Goal: Task Accomplishment & Management: Use online tool/utility

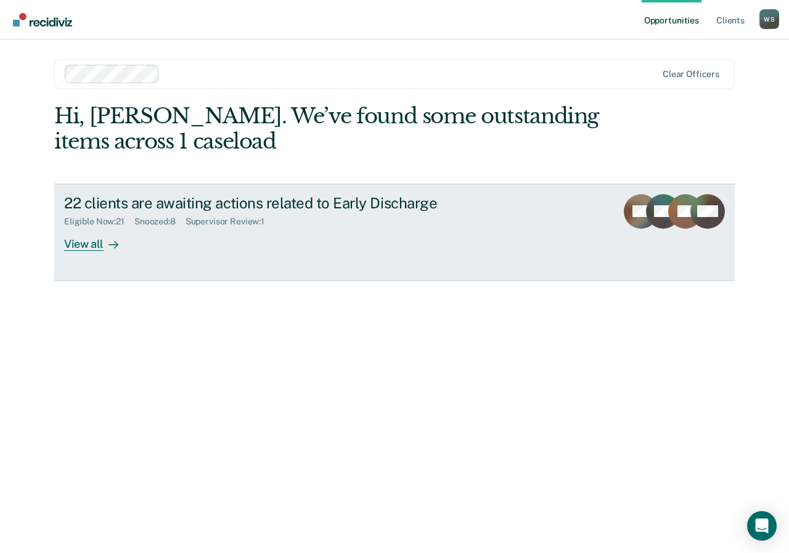
click at [106, 241] on div at bounding box center [111, 244] width 15 height 14
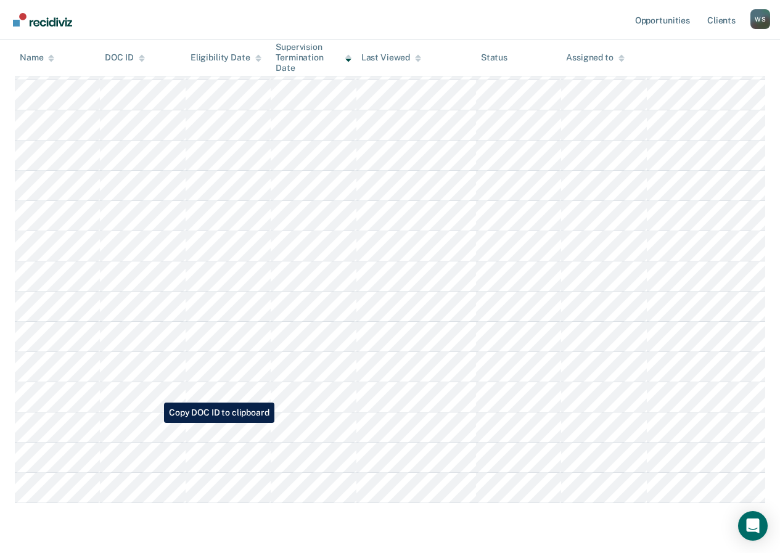
scroll to position [409, 0]
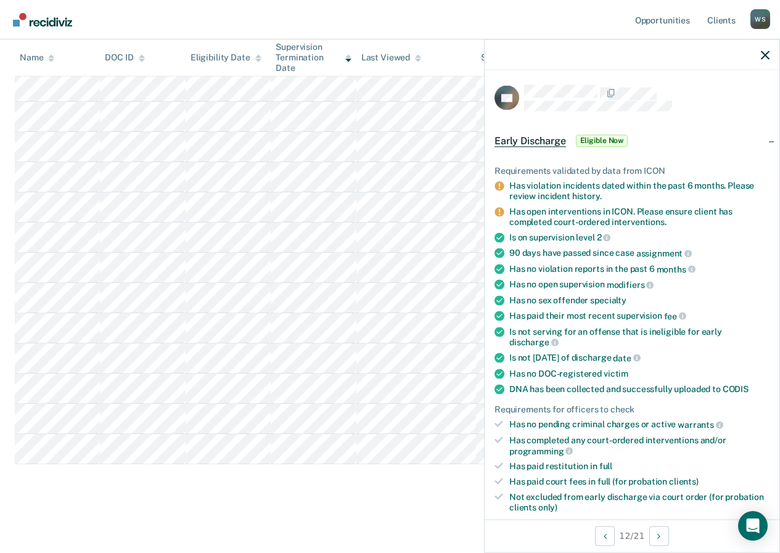
drag, startPoint x: 779, startPoint y: 443, endPoint x: 789, endPoint y: 493, distance: 51.4
drag, startPoint x: 789, startPoint y: 493, endPoint x: 576, endPoint y: 313, distance: 279.1
click at [576, 313] on div "Has paid their most recent supervision fee" at bounding box center [639, 315] width 260 height 11
click at [525, 138] on span "Early Discharge" at bounding box center [530, 140] width 72 height 12
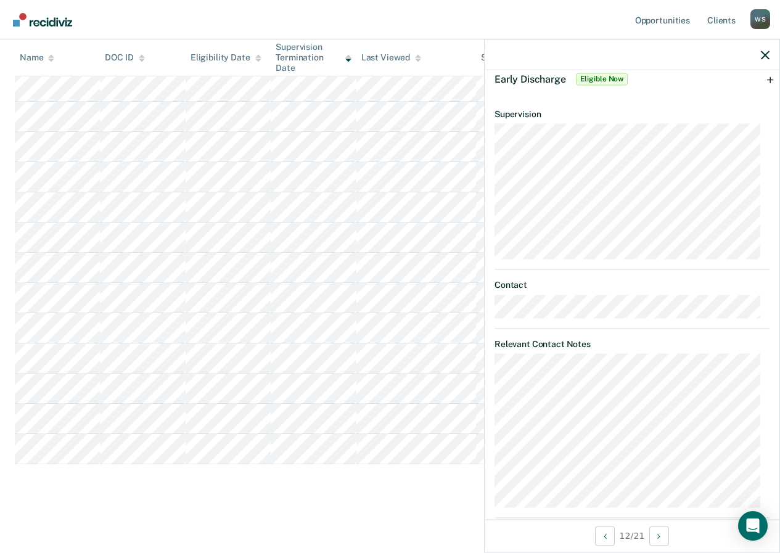
scroll to position [84, 0]
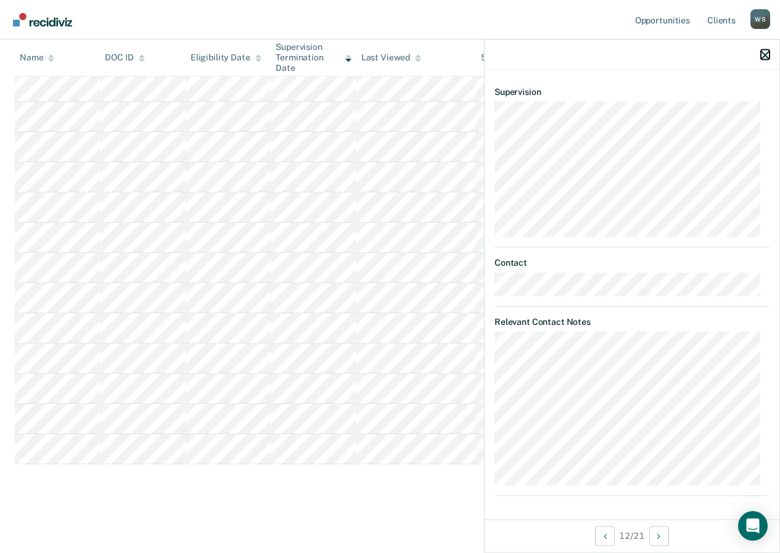
click at [766, 57] on icon "button" at bounding box center [765, 55] width 9 height 9
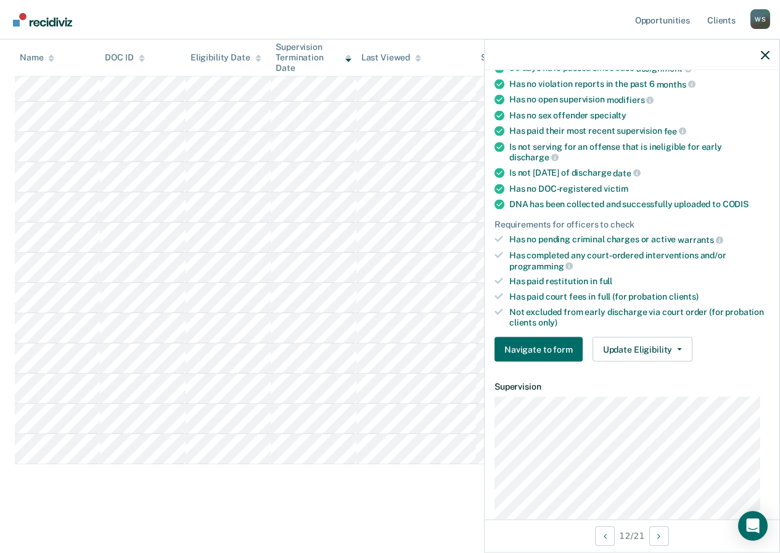
scroll to position [247, 0]
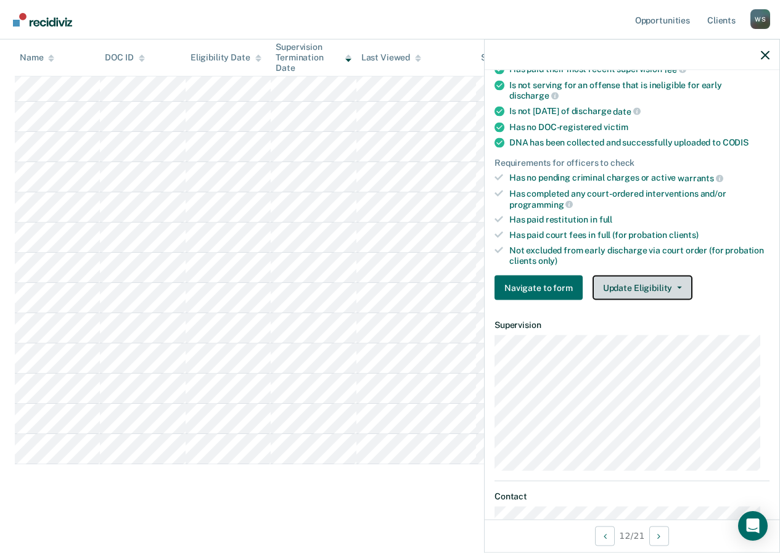
click at [643, 285] on button "Update Eligibility" at bounding box center [642, 288] width 100 height 25
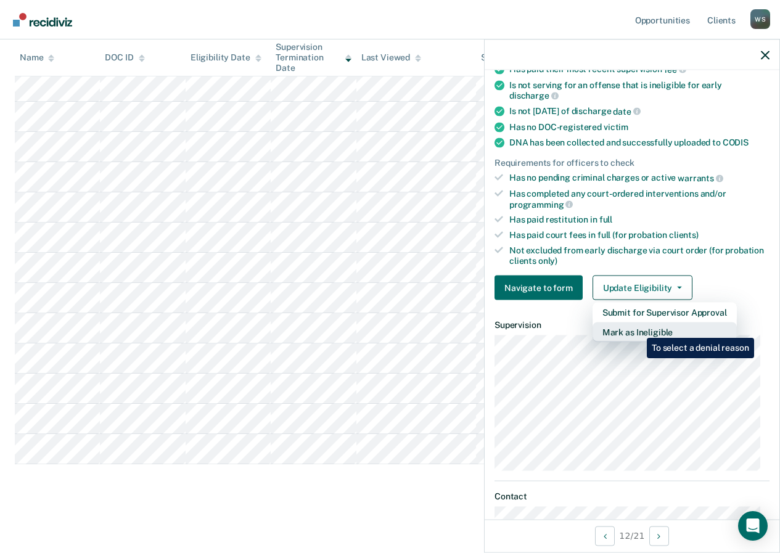
click at [637, 329] on button "Mark as Ineligible" at bounding box center [664, 332] width 144 height 20
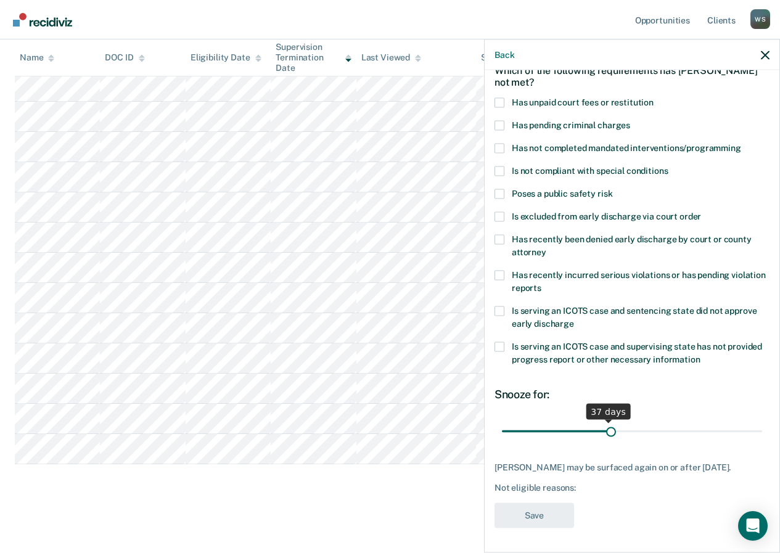
scroll to position [76, 0]
drag, startPoint x: 586, startPoint y: 420, endPoint x: 626, endPoint y: 421, distance: 40.1
type input "45"
click at [626, 421] on input "range" at bounding box center [632, 431] width 260 height 22
click at [596, 464] on div "[PERSON_NAME] may be surfaced again on or after [DATE]." at bounding box center [631, 467] width 275 height 10
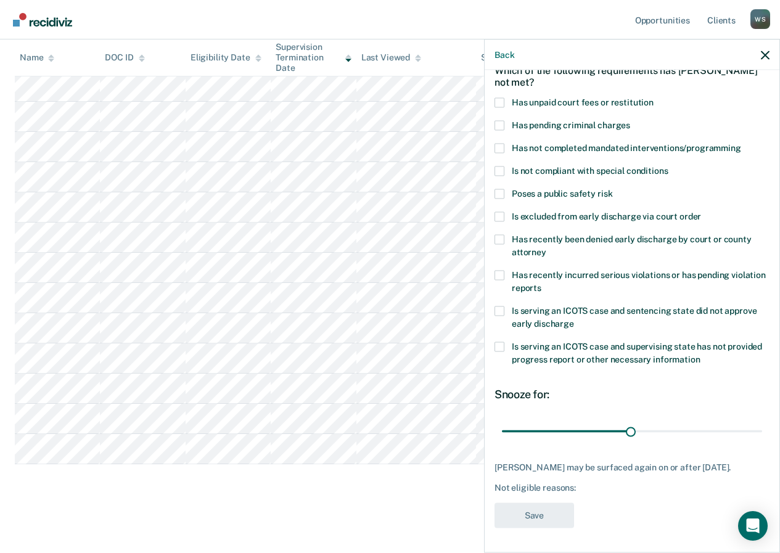
scroll to position [14, 0]
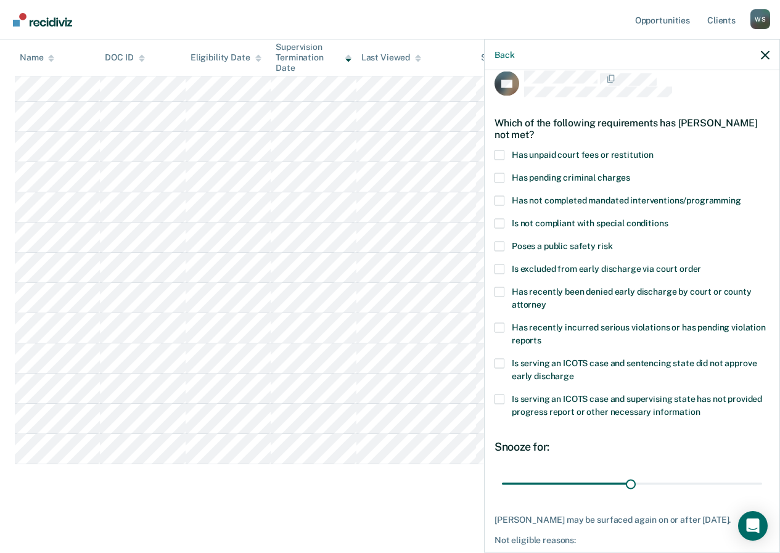
click at [496, 197] on span at bounding box center [499, 200] width 10 height 10
click at [741, 195] on input "Has not completed mandated interventions/programming" at bounding box center [741, 195] width 0 height 0
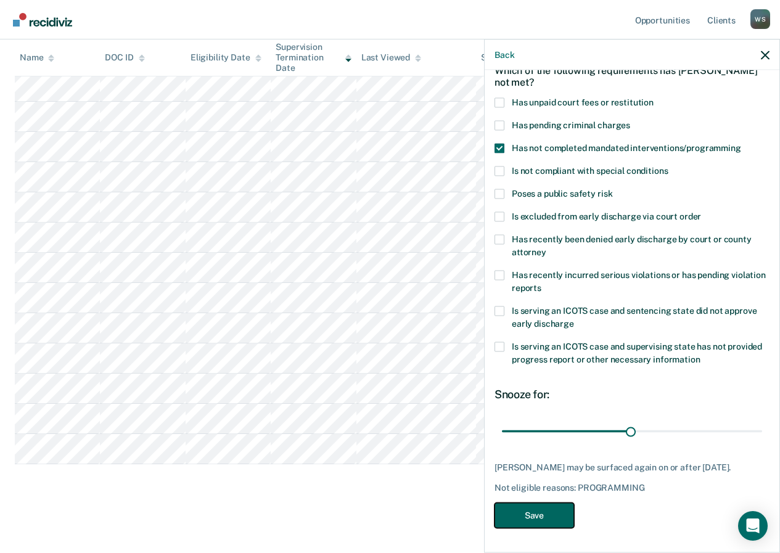
click at [542, 515] on button "Save" at bounding box center [534, 514] width 80 height 25
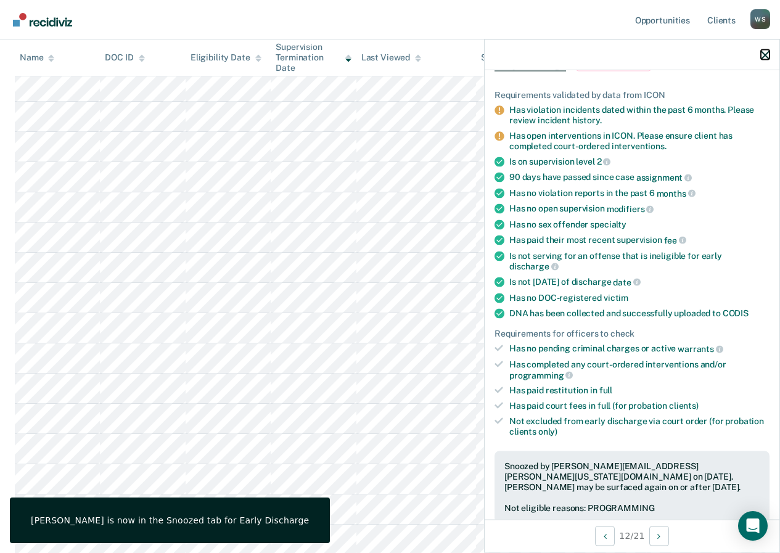
click at [763, 55] on icon "button" at bounding box center [765, 55] width 9 height 9
